Goal: Information Seeking & Learning: Learn about a topic

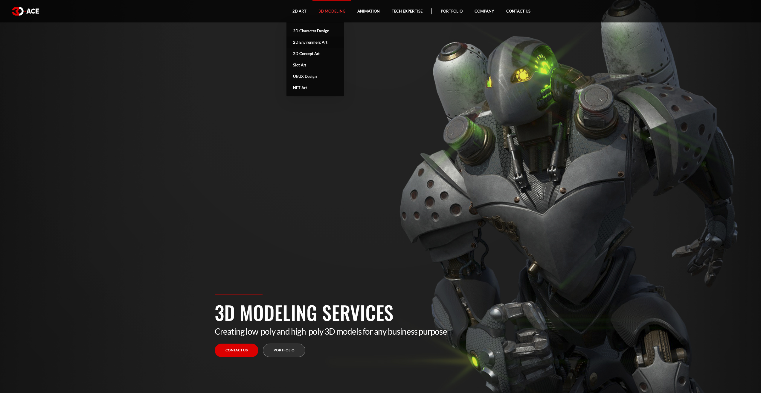
click at [306, 42] on link "2D Environment Art" at bounding box center [314, 41] width 57 height 11
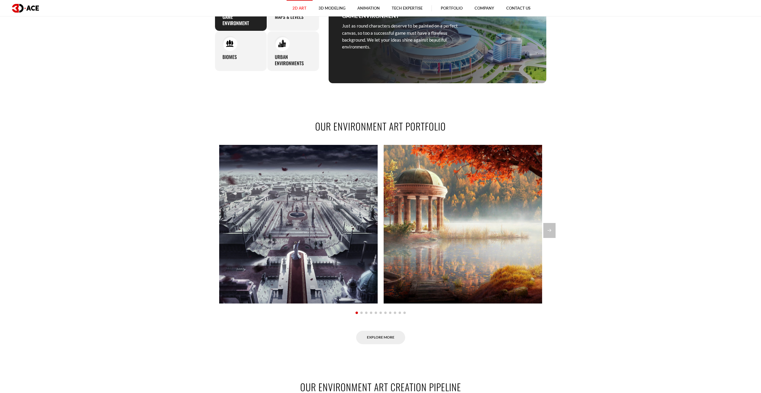
scroll to position [508, 0]
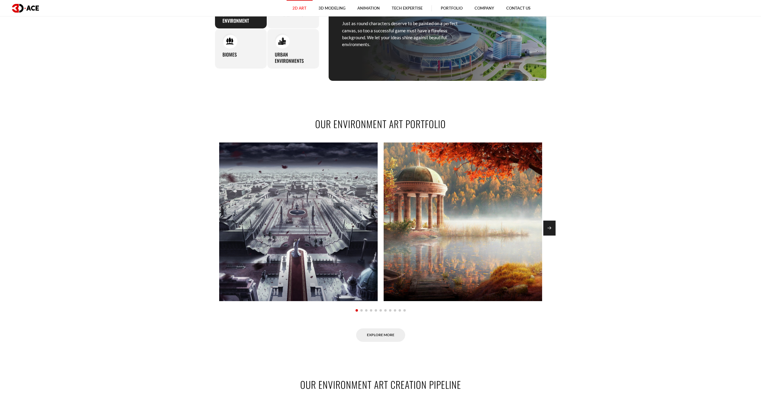
click at [553, 228] on div "Next slide" at bounding box center [549, 227] width 12 height 15
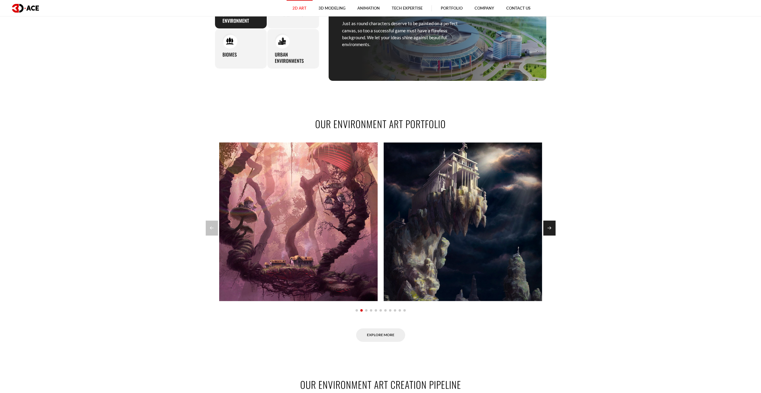
click at [553, 228] on div "Next slide" at bounding box center [549, 227] width 12 height 15
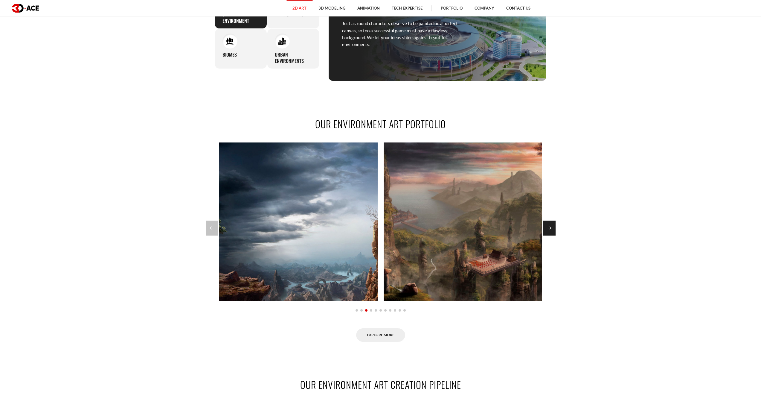
click at [553, 228] on div "Next slide" at bounding box center [549, 227] width 12 height 15
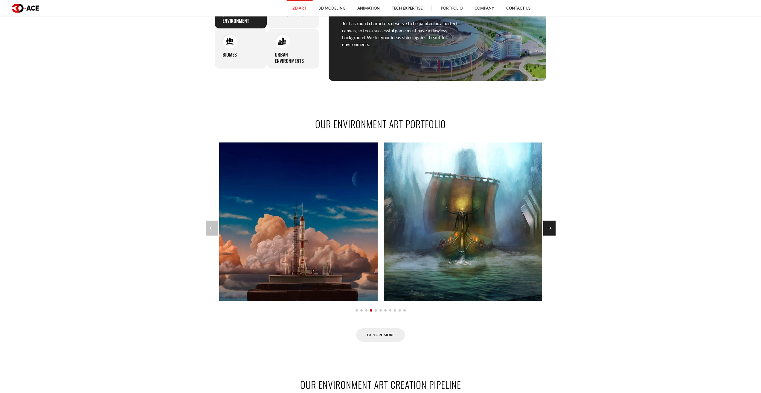
click at [553, 228] on div "Next slide" at bounding box center [549, 227] width 12 height 15
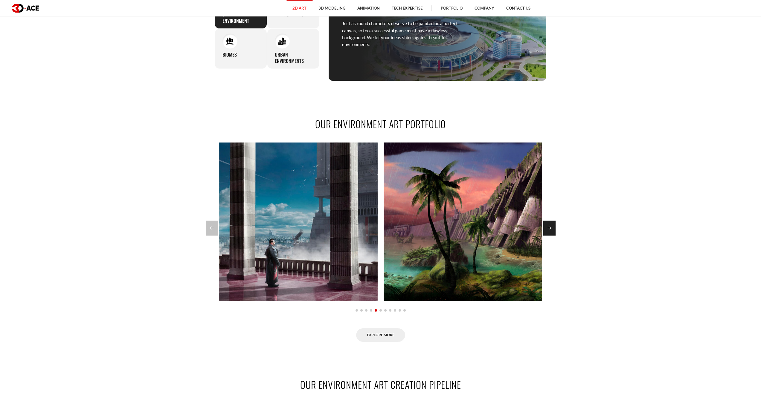
click at [553, 228] on div "Next slide" at bounding box center [549, 227] width 12 height 15
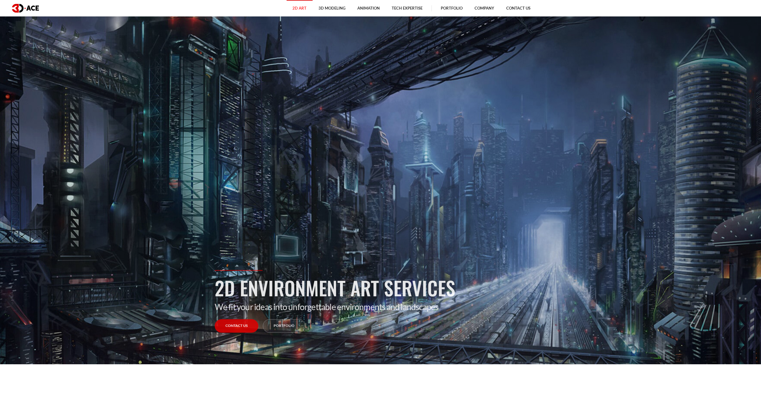
scroll to position [0, 0]
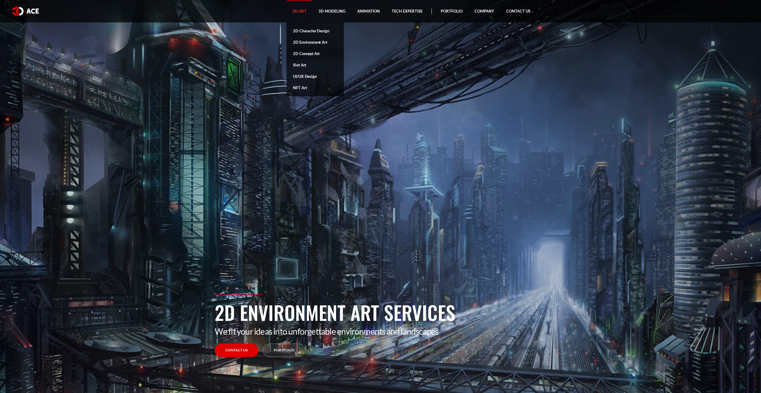
click at [302, 51] on link "2D Concept Art" at bounding box center [314, 53] width 57 height 11
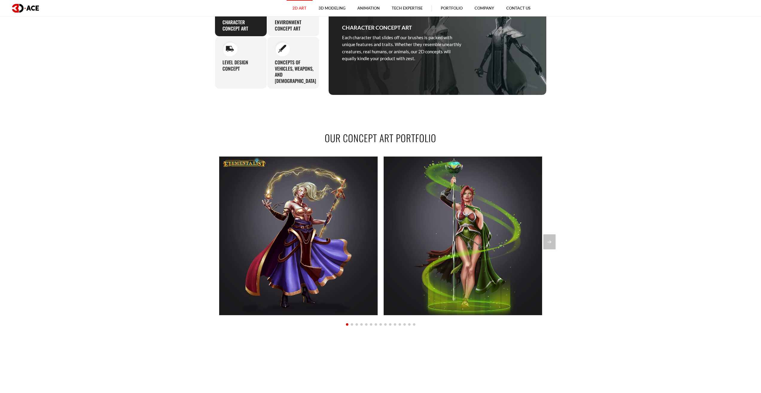
scroll to position [508, 0]
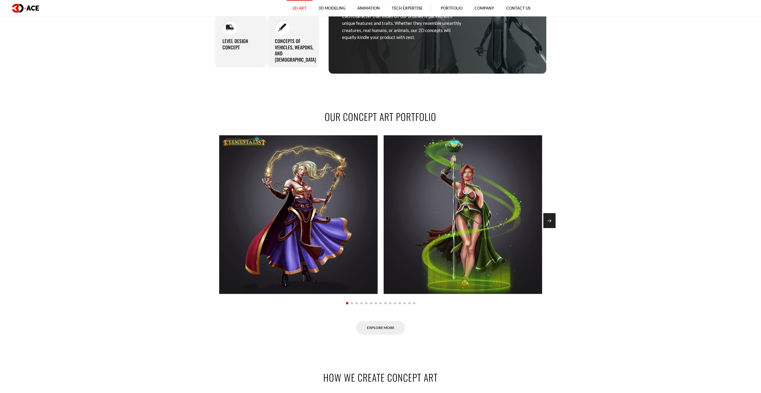
click at [550, 225] on div "Next slide" at bounding box center [549, 220] width 12 height 15
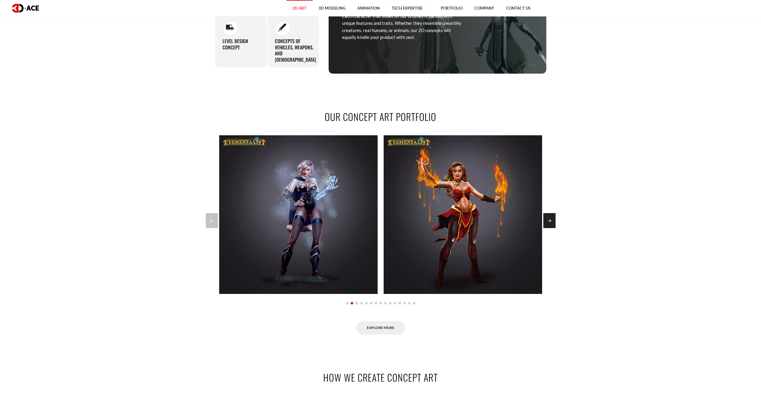
click at [550, 225] on div "Next slide" at bounding box center [549, 220] width 12 height 15
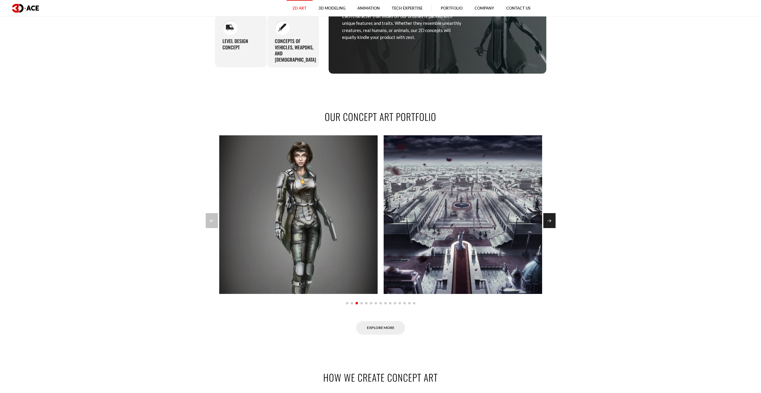
click at [550, 225] on div "Next slide" at bounding box center [549, 220] width 12 height 15
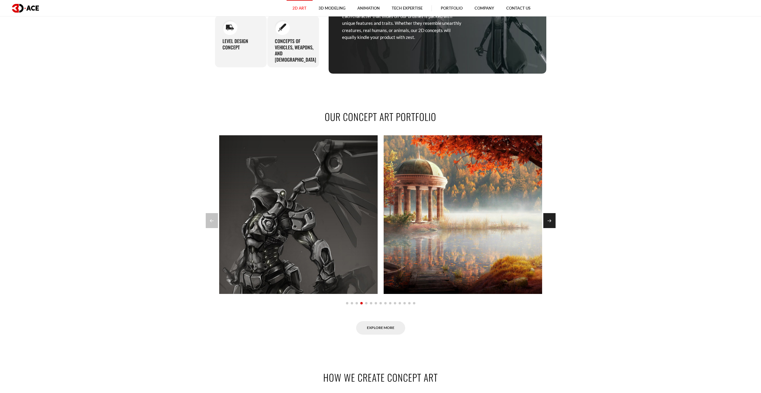
click at [550, 225] on div "Next slide" at bounding box center [549, 220] width 12 height 15
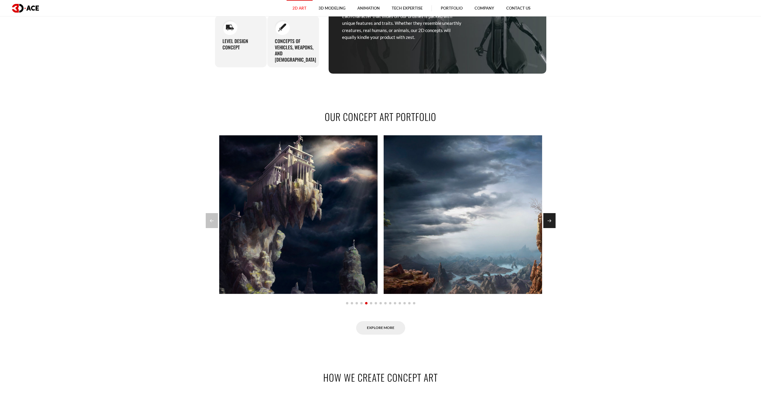
click at [550, 225] on div "Next slide" at bounding box center [549, 220] width 12 height 15
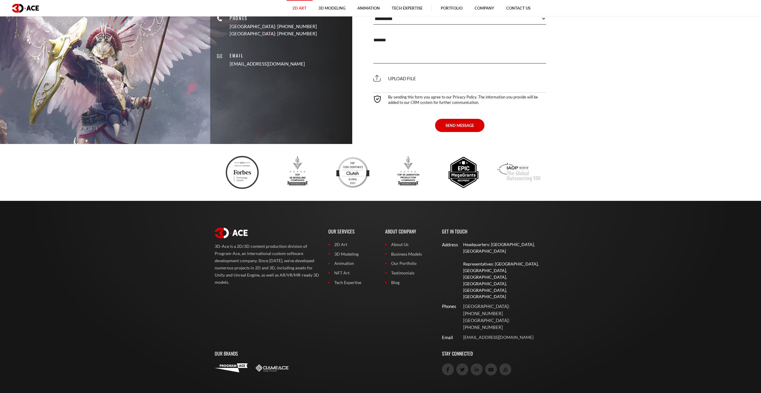
scroll to position [2164, 0]
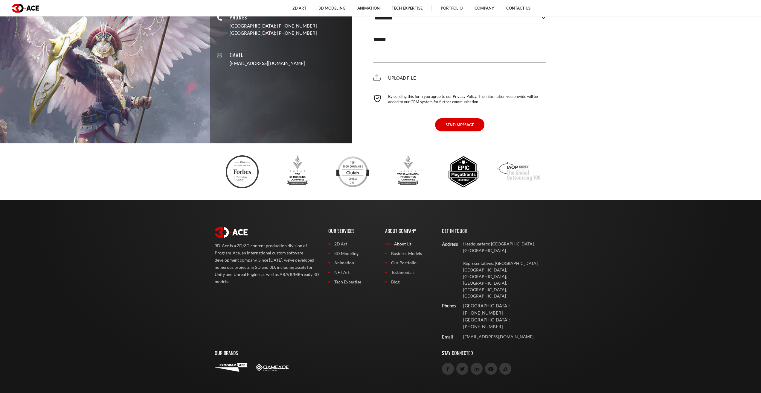
click at [399, 247] on link "About Us" at bounding box center [409, 243] width 48 height 7
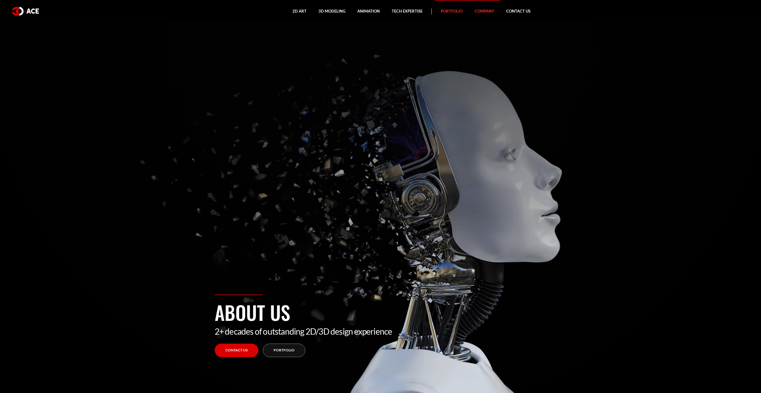
click at [451, 10] on link "Portfolio" at bounding box center [452, 11] width 34 height 22
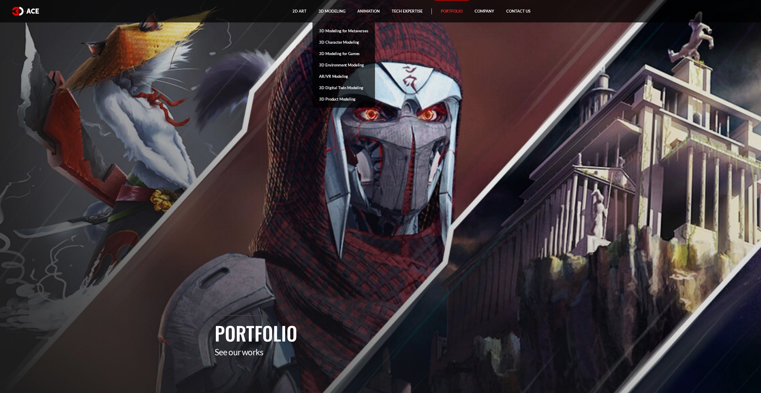
click at [348, 55] on link "3D Modeling for Games" at bounding box center [343, 53] width 62 height 11
